Goal: Task Accomplishment & Management: Use online tool/utility

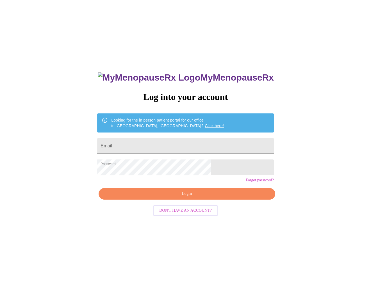
click at [154, 146] on input "Email" at bounding box center [185, 146] width 176 height 16
type input "analise.bradford.dolan@gmail.com"
click at [165, 197] on span "Login" at bounding box center [186, 193] width 163 height 7
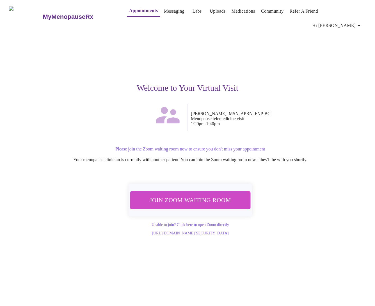
click at [192, 195] on span "Join Zoom Waiting Room" at bounding box center [191, 200] width 106 height 10
click at [129, 12] on link "Appointments" at bounding box center [143, 11] width 29 height 8
